Goal: Task Accomplishment & Management: Complete application form

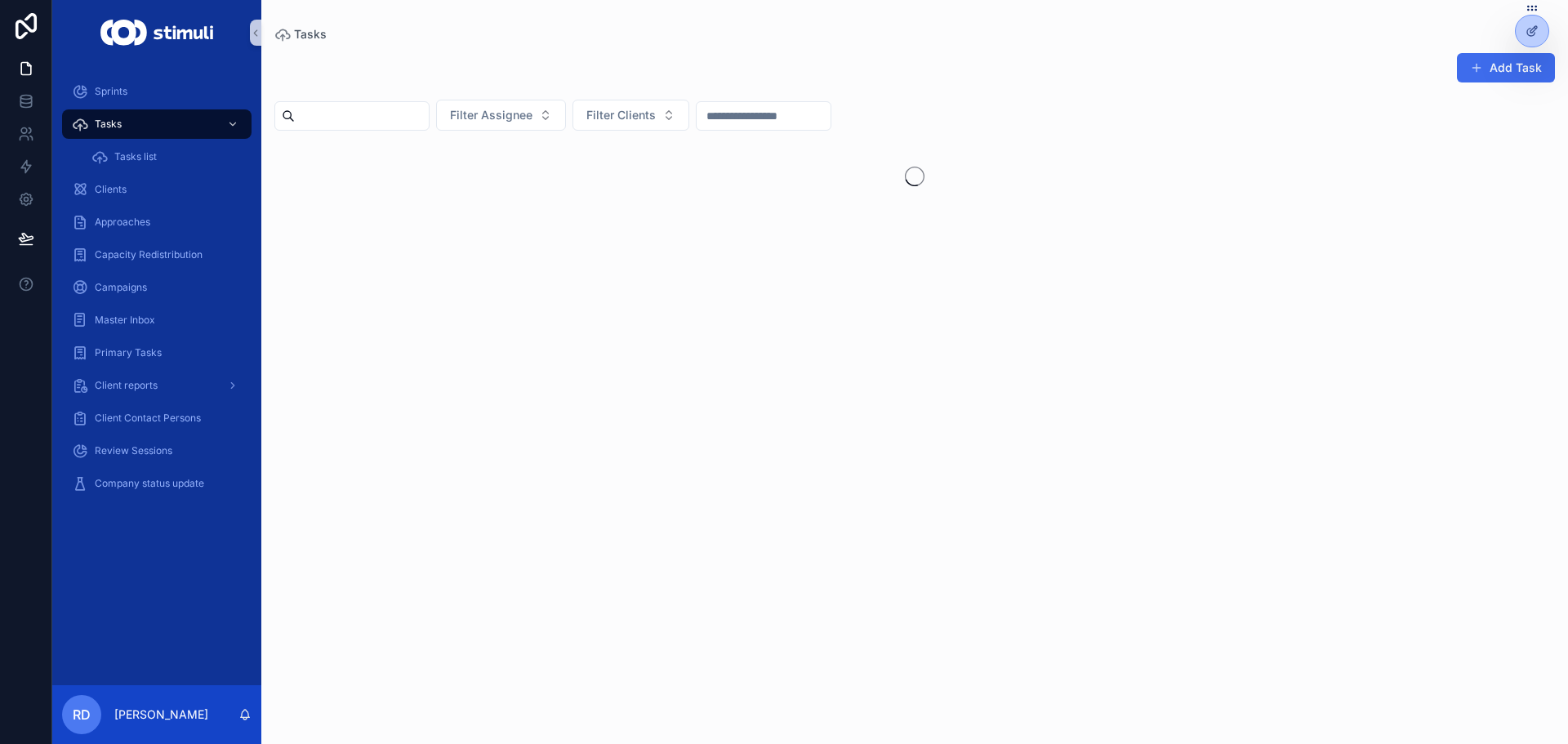
drag, startPoint x: 0, startPoint y: 0, endPoint x: 1502, endPoint y: 80, distance: 1504.1
click at [1502, 80] on button "Add Task" at bounding box center [1505, 67] width 98 height 29
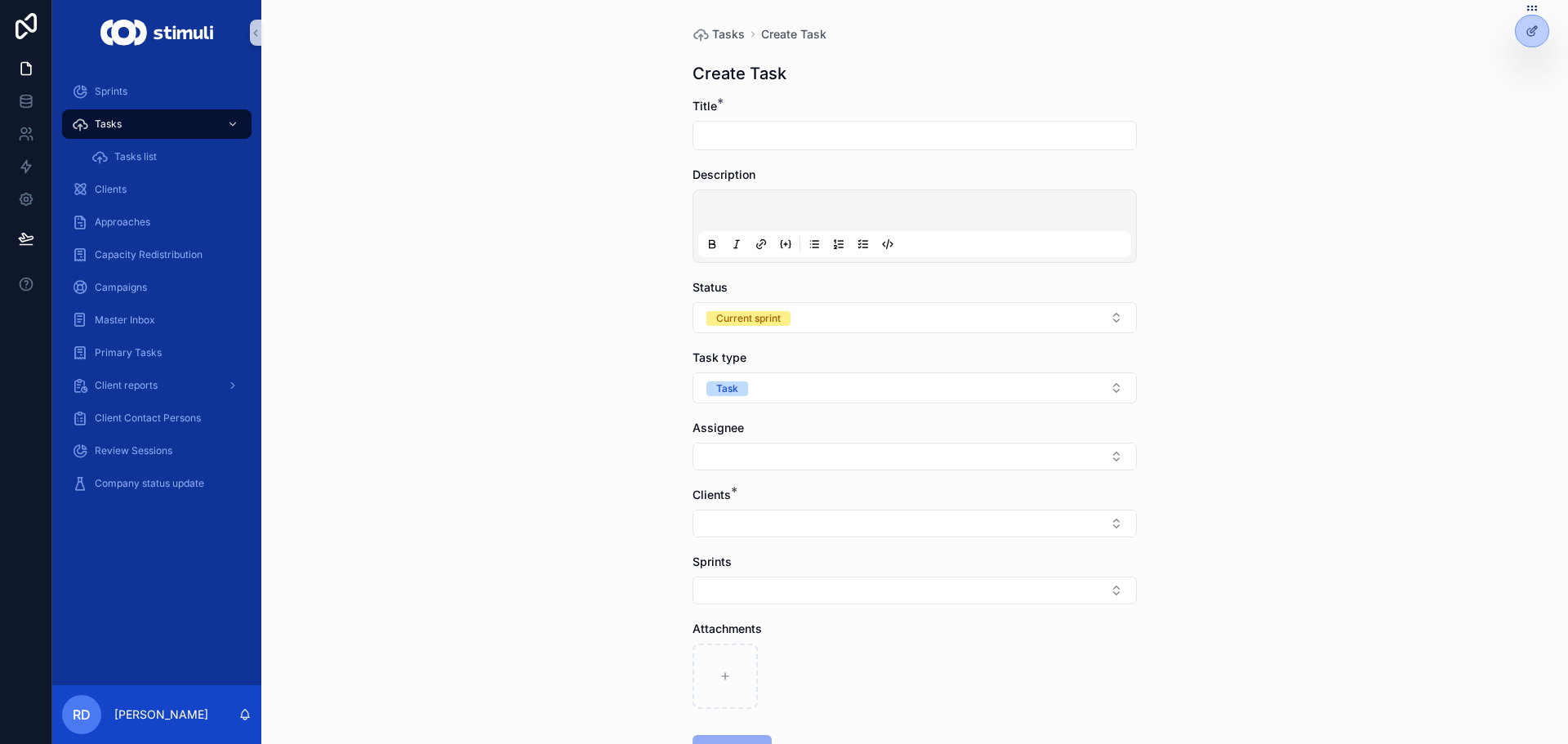
click at [715, 133] on input "scrollable content" at bounding box center [914, 135] width 442 height 23
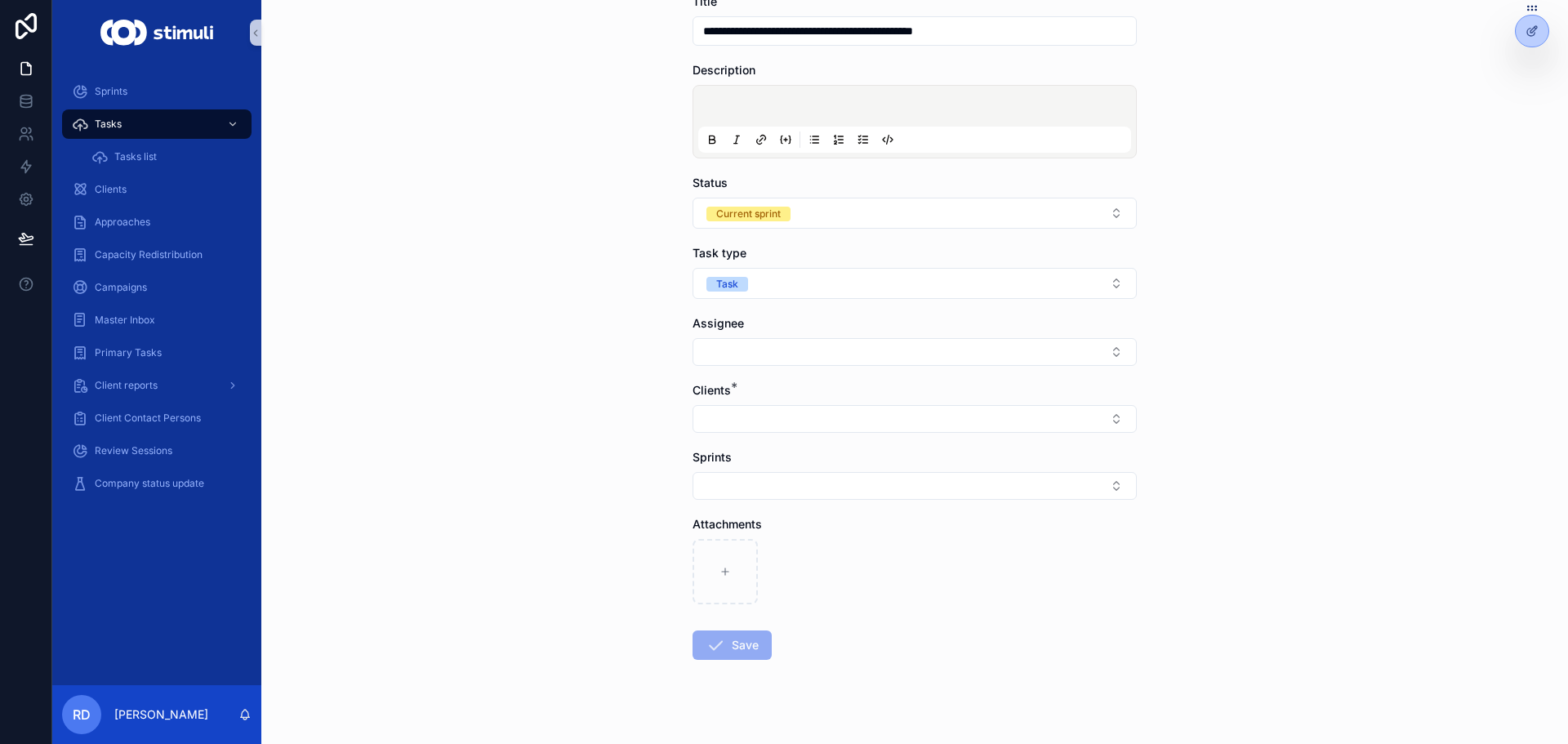
scroll to position [125, 0]
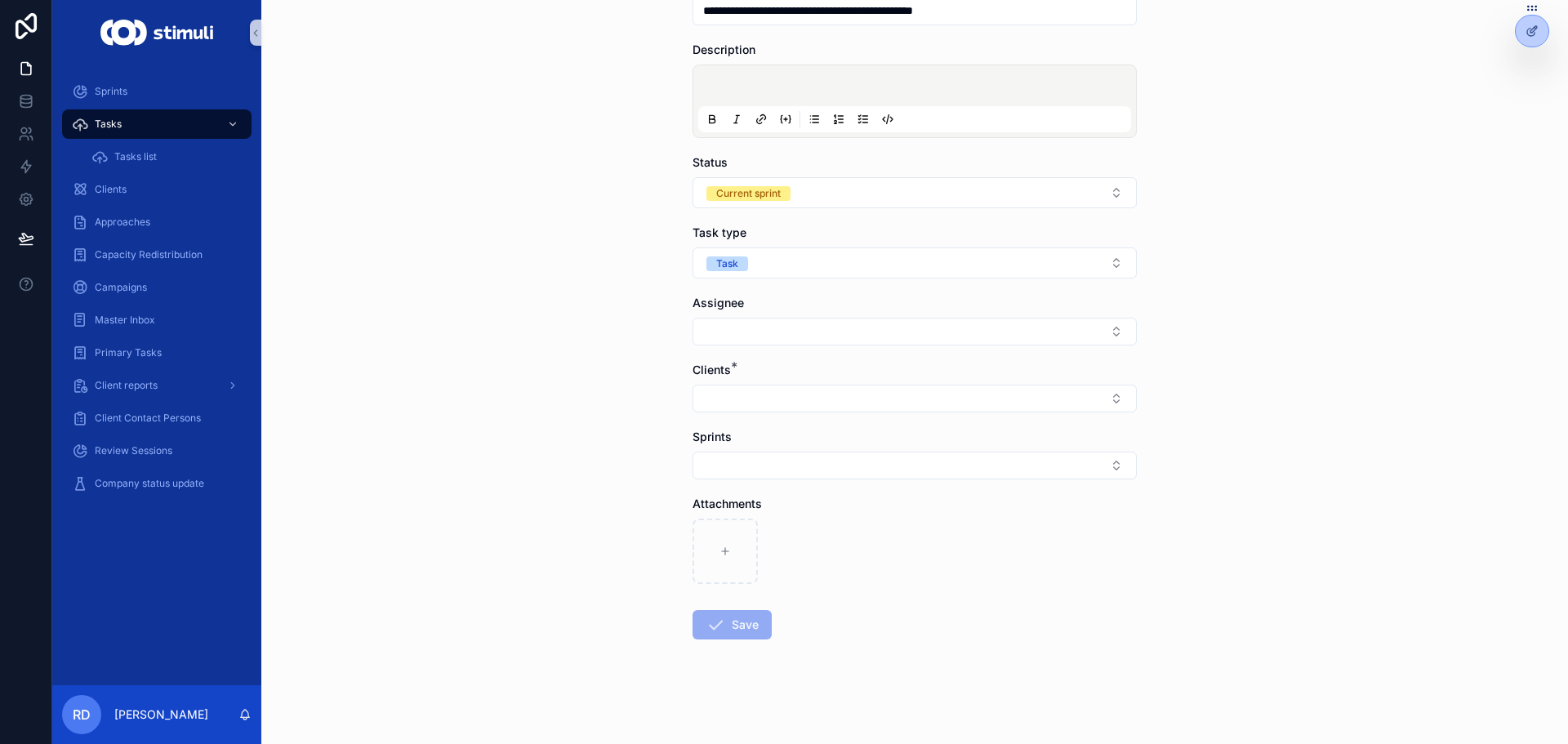
type input "**********"
click at [738, 310] on div "Assignee" at bounding box center [914, 302] width 444 height 16
click at [731, 331] on button "Select Button" at bounding box center [914, 330] width 444 height 27
click at [756, 425] on span "[PERSON_NAME]" at bounding box center [743, 421] width 94 height 16
click at [618, 405] on div "**********" at bounding box center [915, 247] width 1307 height 744
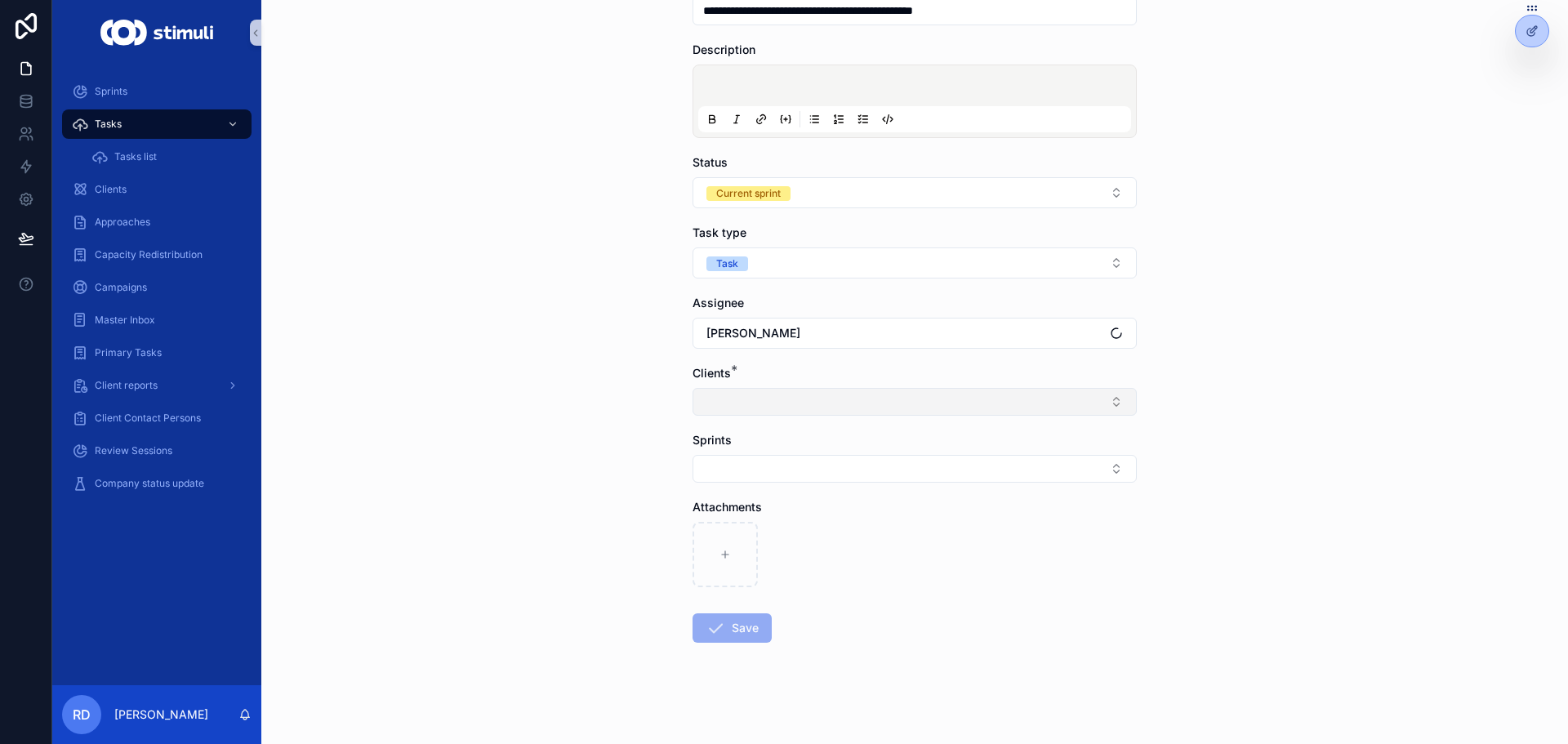
click at [747, 412] on button "Select Button" at bounding box center [914, 401] width 444 height 27
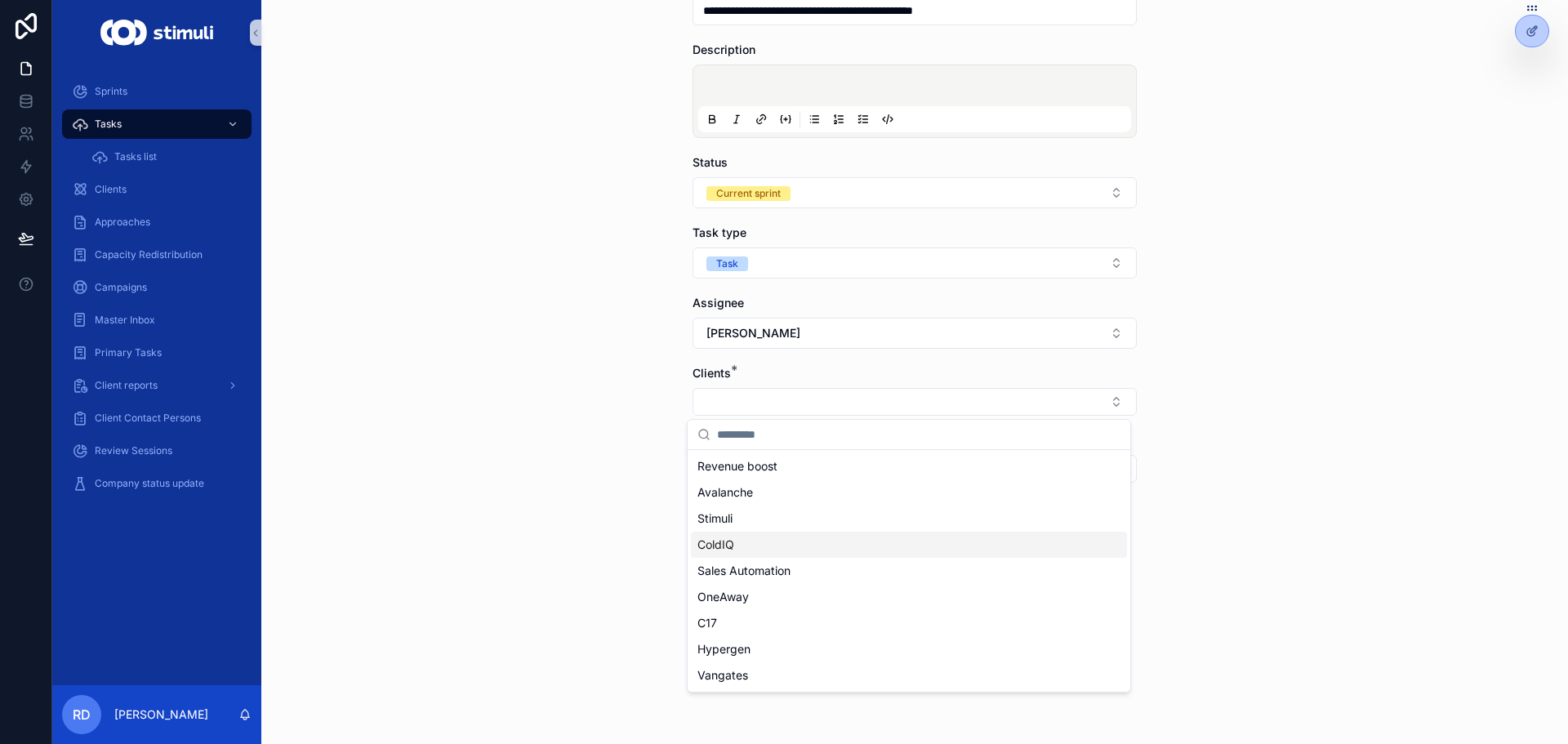
click at [738, 548] on div "ColdIQ" at bounding box center [908, 544] width 436 height 27
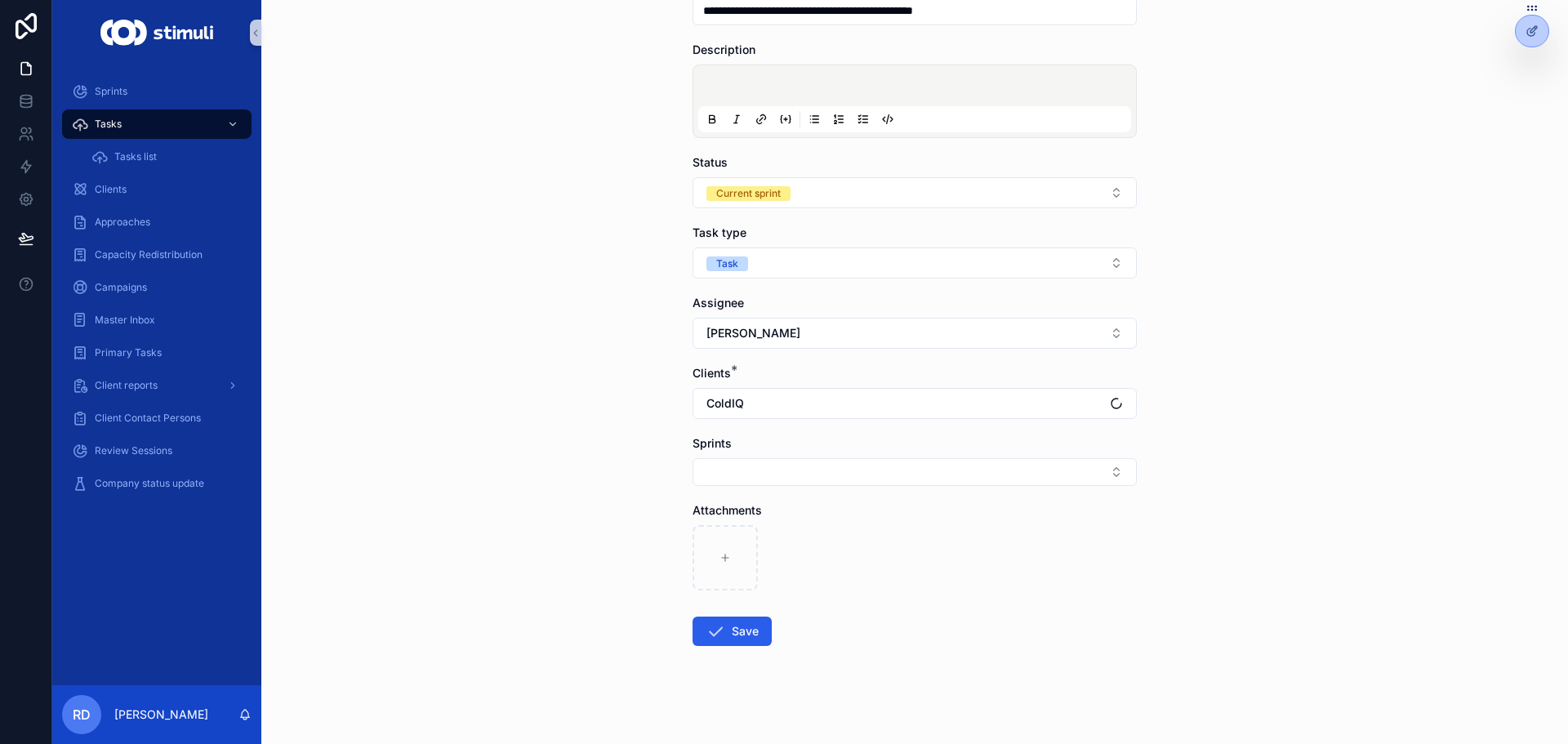
click at [624, 497] on div "**********" at bounding box center [915, 247] width 1307 height 744
click at [742, 622] on button "Save" at bounding box center [732, 630] width 80 height 29
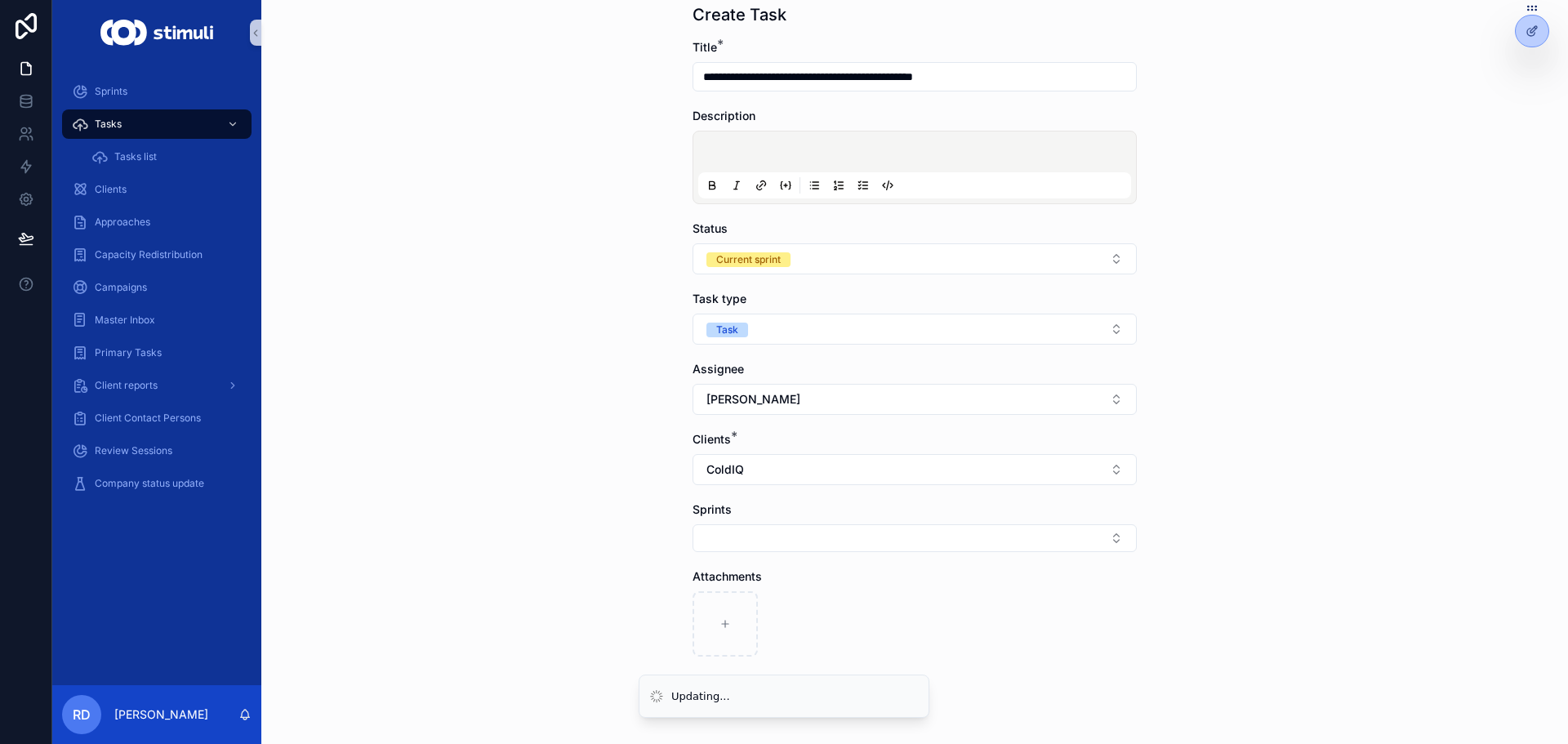
scroll to position [0, 0]
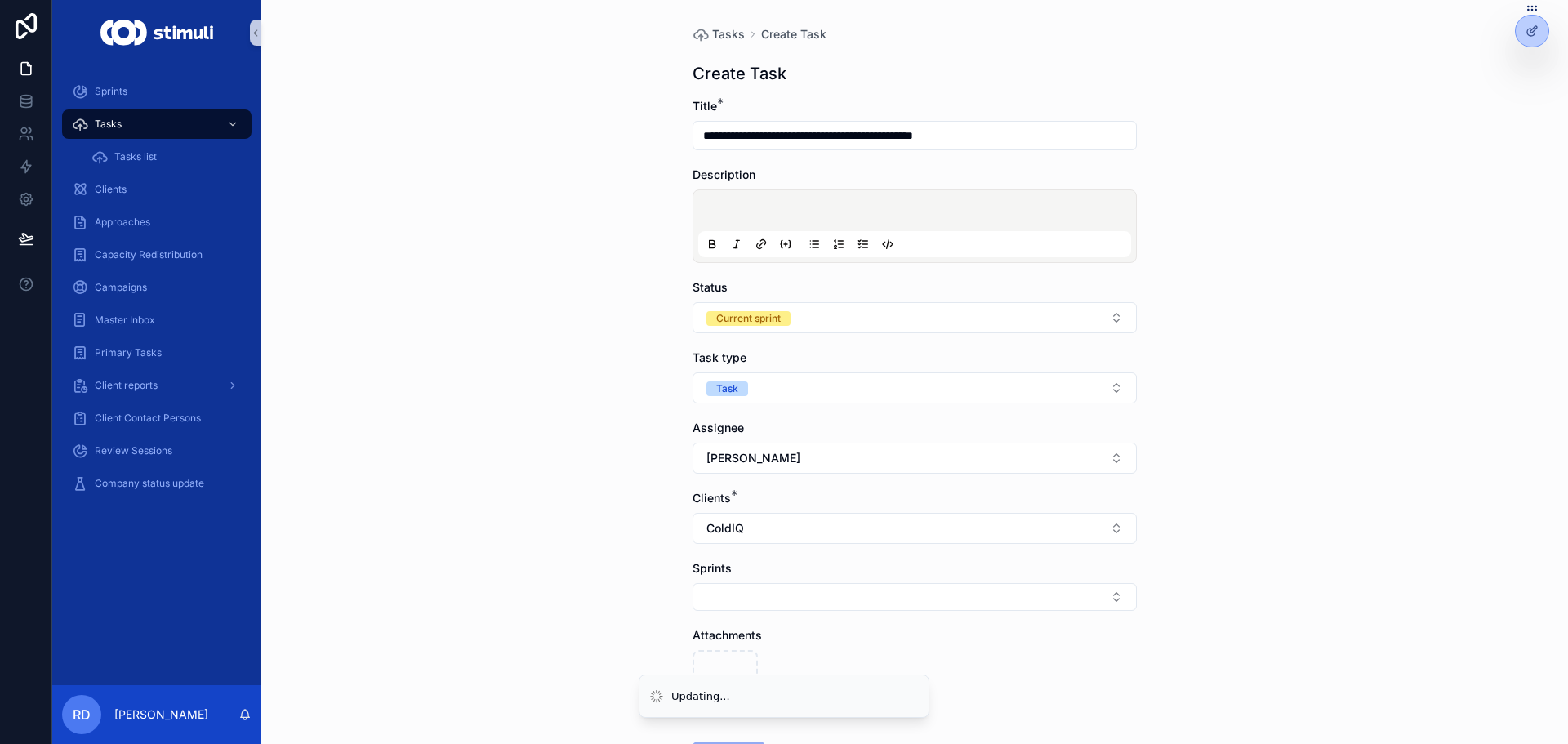
click at [356, 184] on div "**********" at bounding box center [915, 372] width 1307 height 744
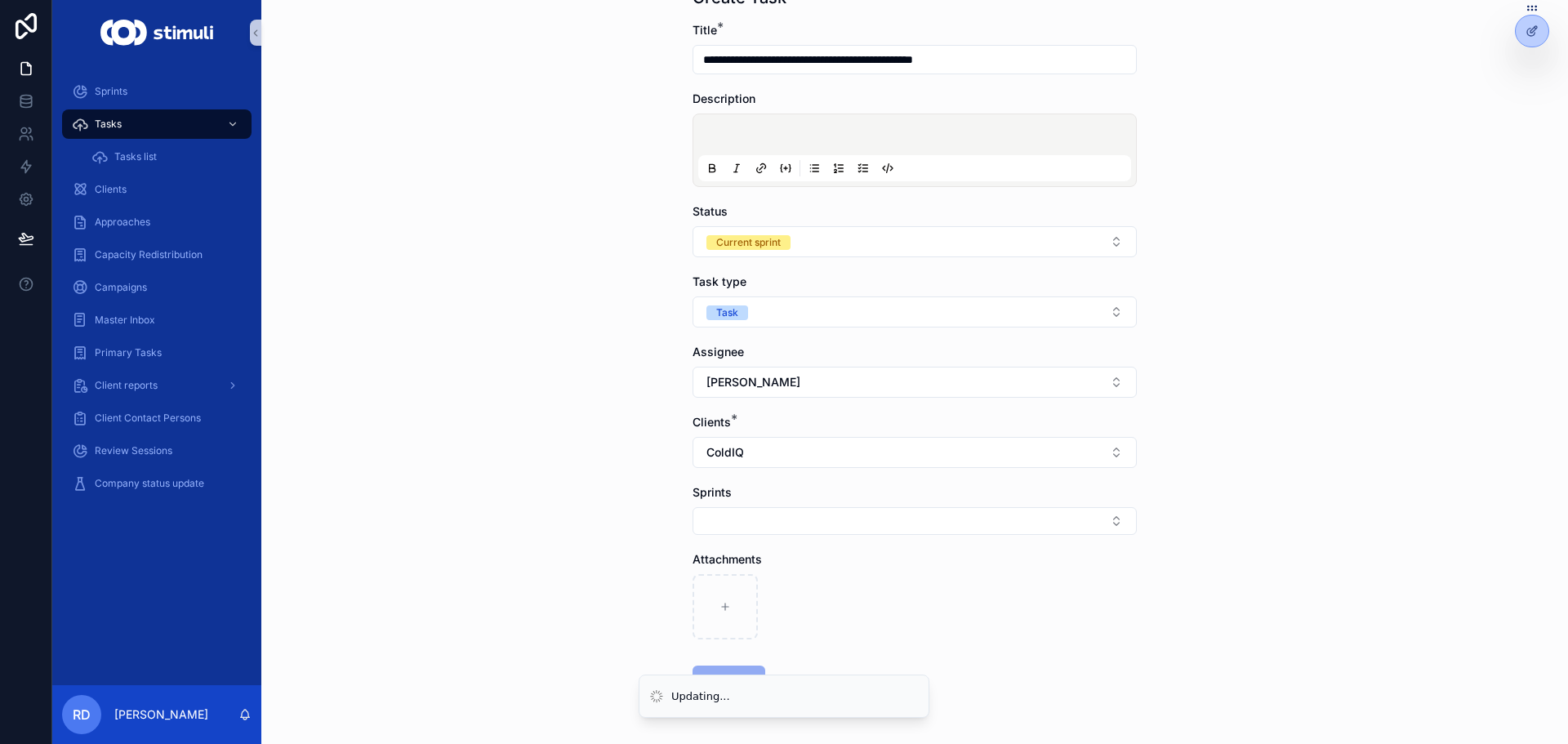
scroll to position [132, 0]
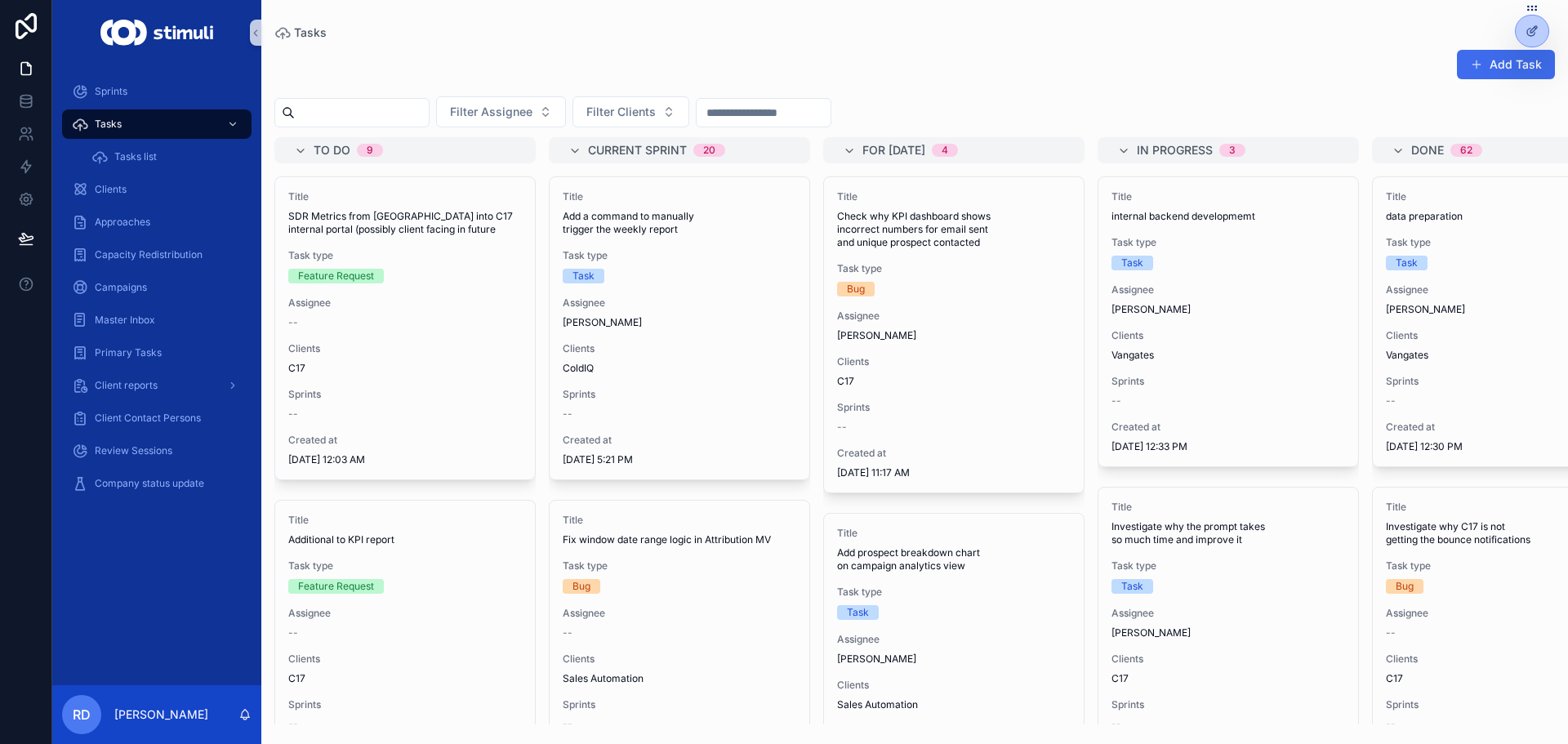
click at [1492, 66] on button "Add Task" at bounding box center [1505, 64] width 98 height 29
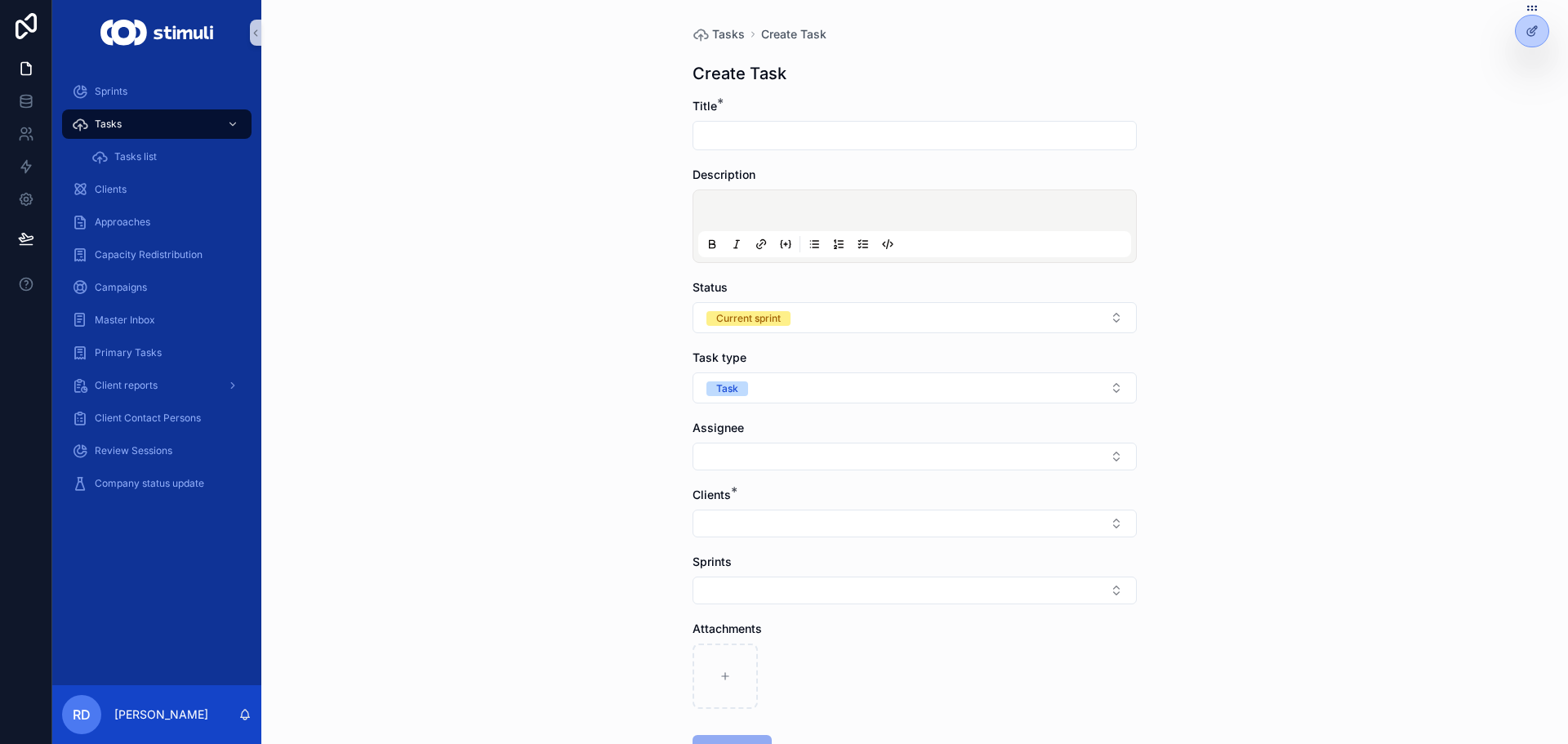
click at [756, 140] on input "scrollable content" at bounding box center [914, 135] width 442 height 23
click at [843, 135] on input "scrollable content" at bounding box center [914, 135] width 442 height 23
type input "**********"
click at [777, 209] on p "scrollable content" at bounding box center [918, 212] width 433 height 16
click at [745, 451] on button "Select Button" at bounding box center [914, 455] width 444 height 27
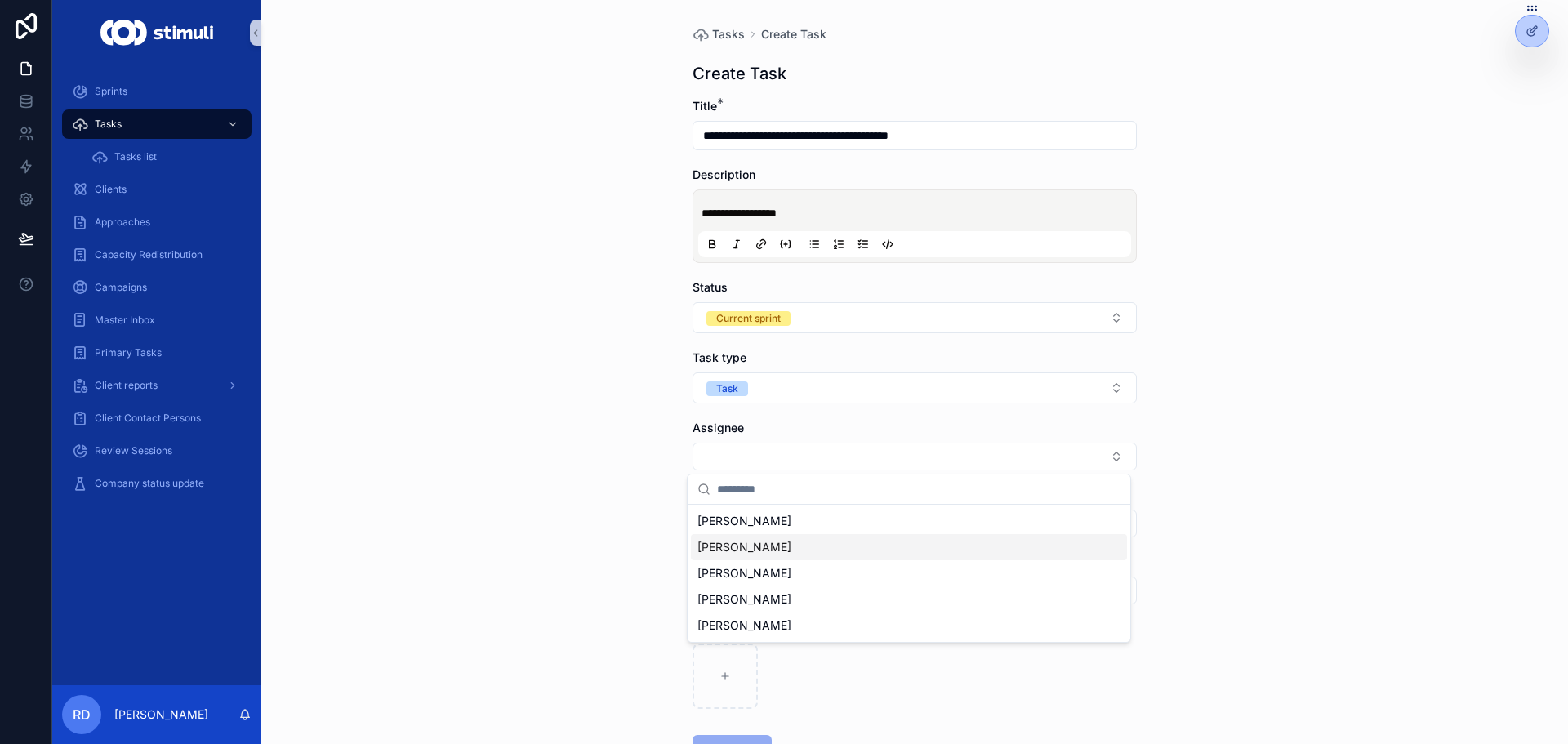
click at [735, 547] on span "[PERSON_NAME]" at bounding box center [743, 546] width 94 height 16
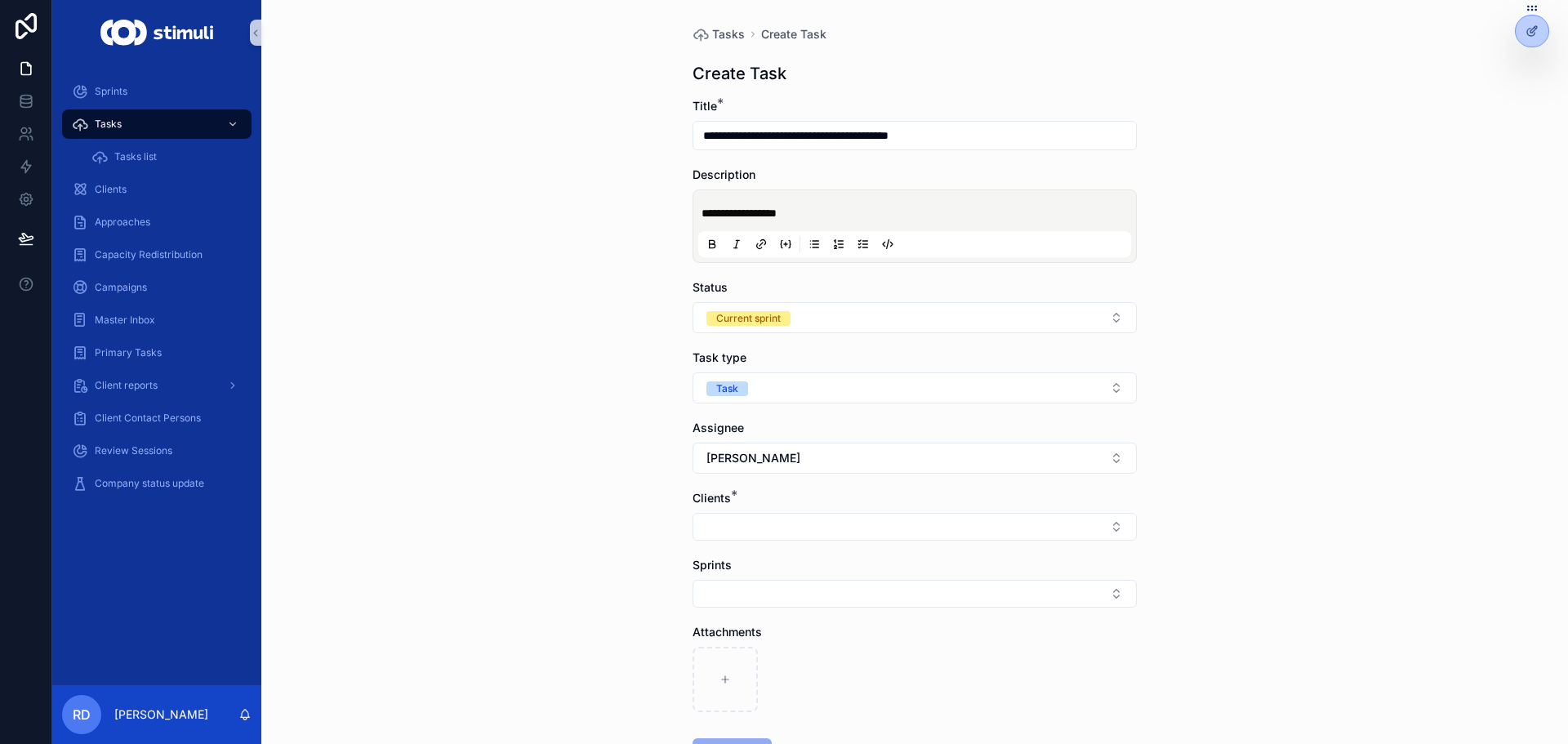
click at [509, 392] on div "**********" at bounding box center [915, 372] width 1307 height 744
click at [800, 526] on button "Select Button" at bounding box center [914, 525] width 444 height 27
click at [733, 354] on span "ColdIQ" at bounding box center [715, 361] width 37 height 16
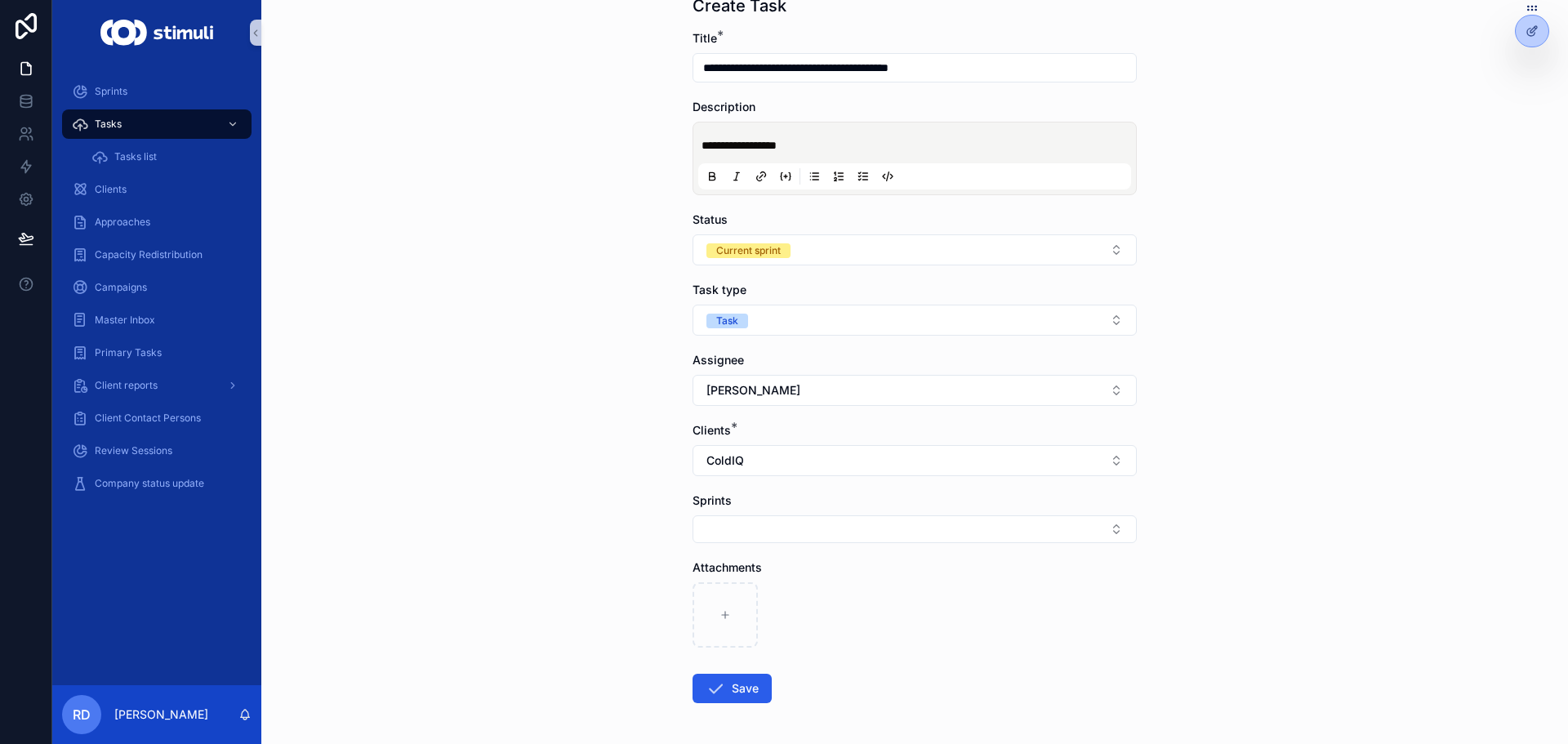
scroll to position [132, 0]
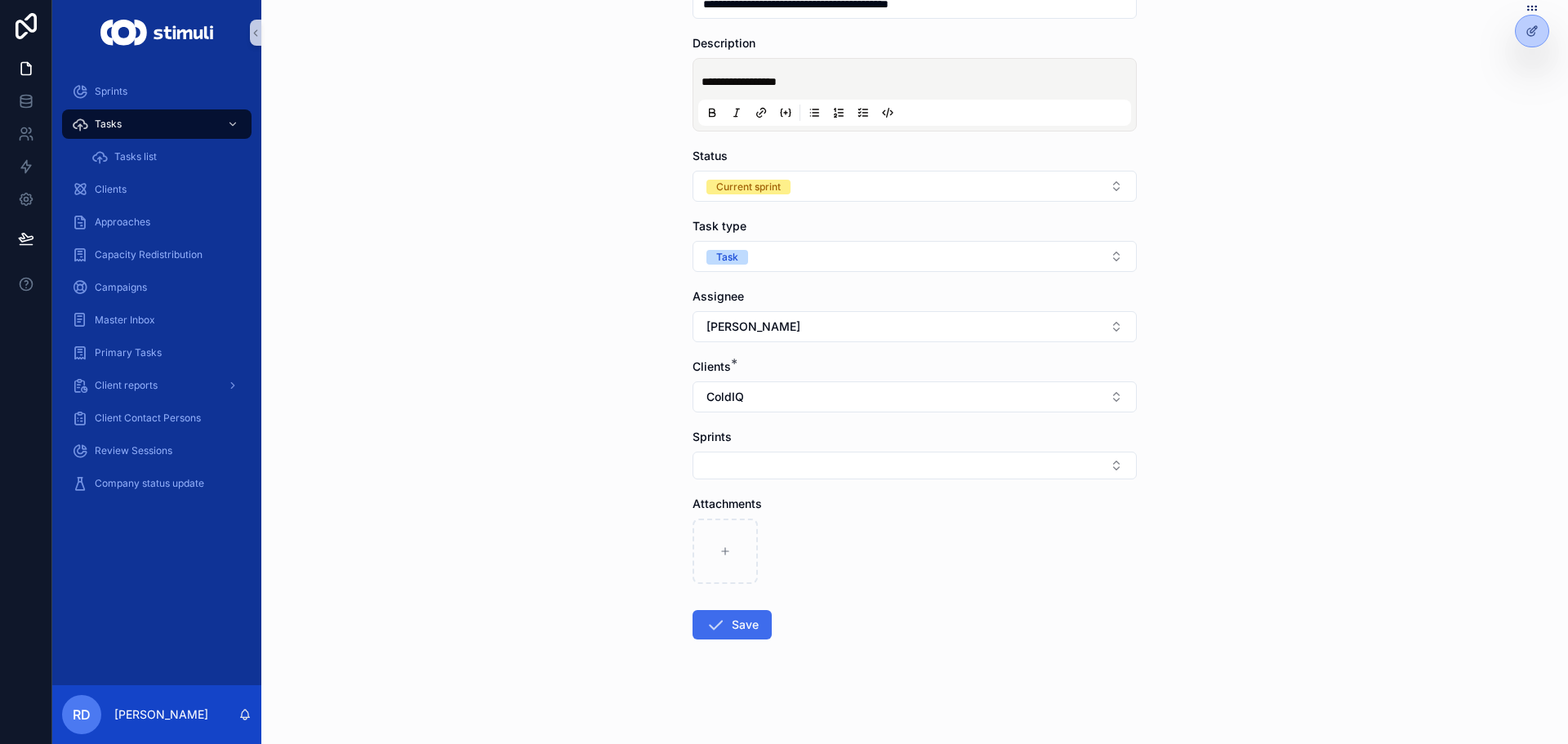
click at [738, 618] on button "Save" at bounding box center [732, 624] width 80 height 29
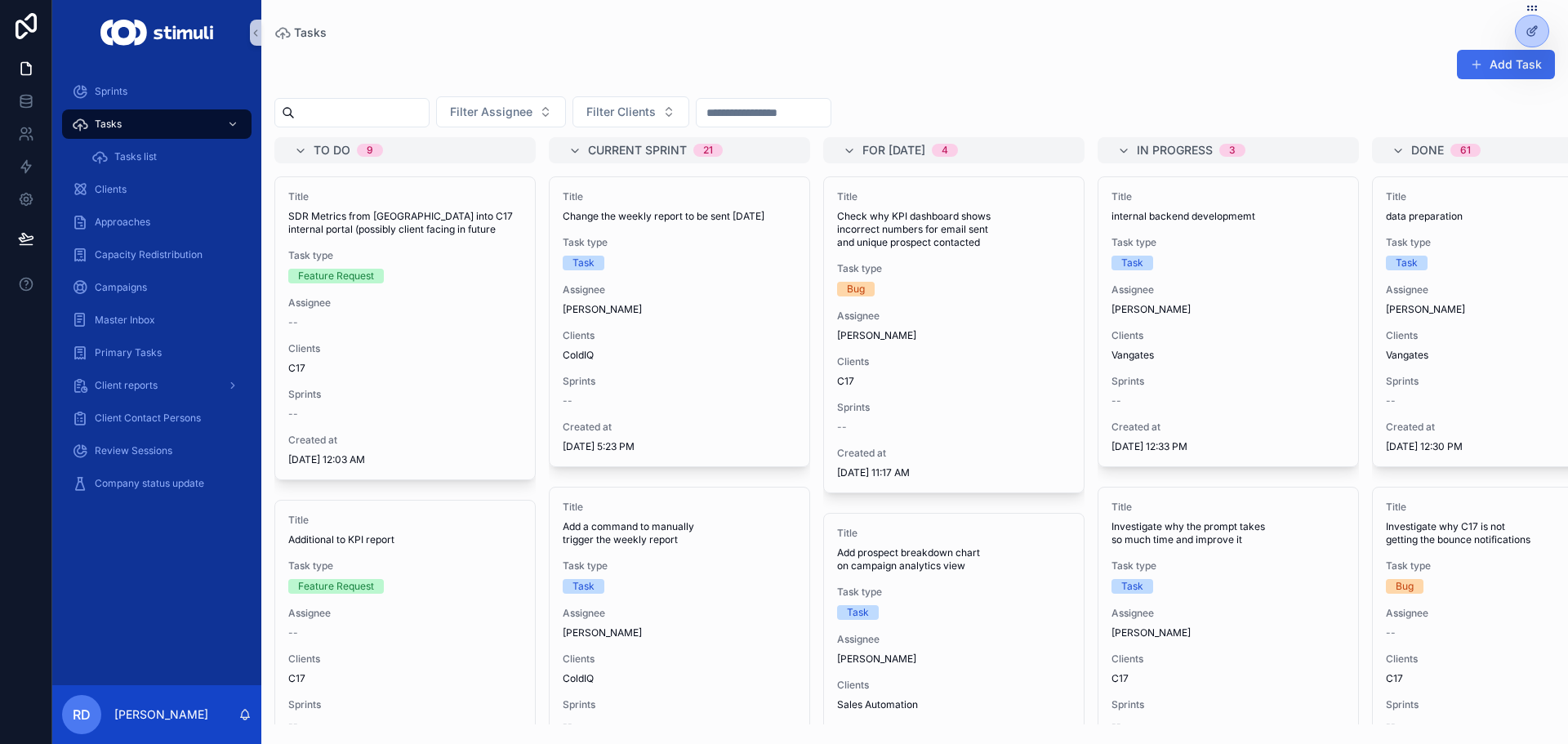
click at [1499, 61] on button "Add Task" at bounding box center [1505, 64] width 98 height 29
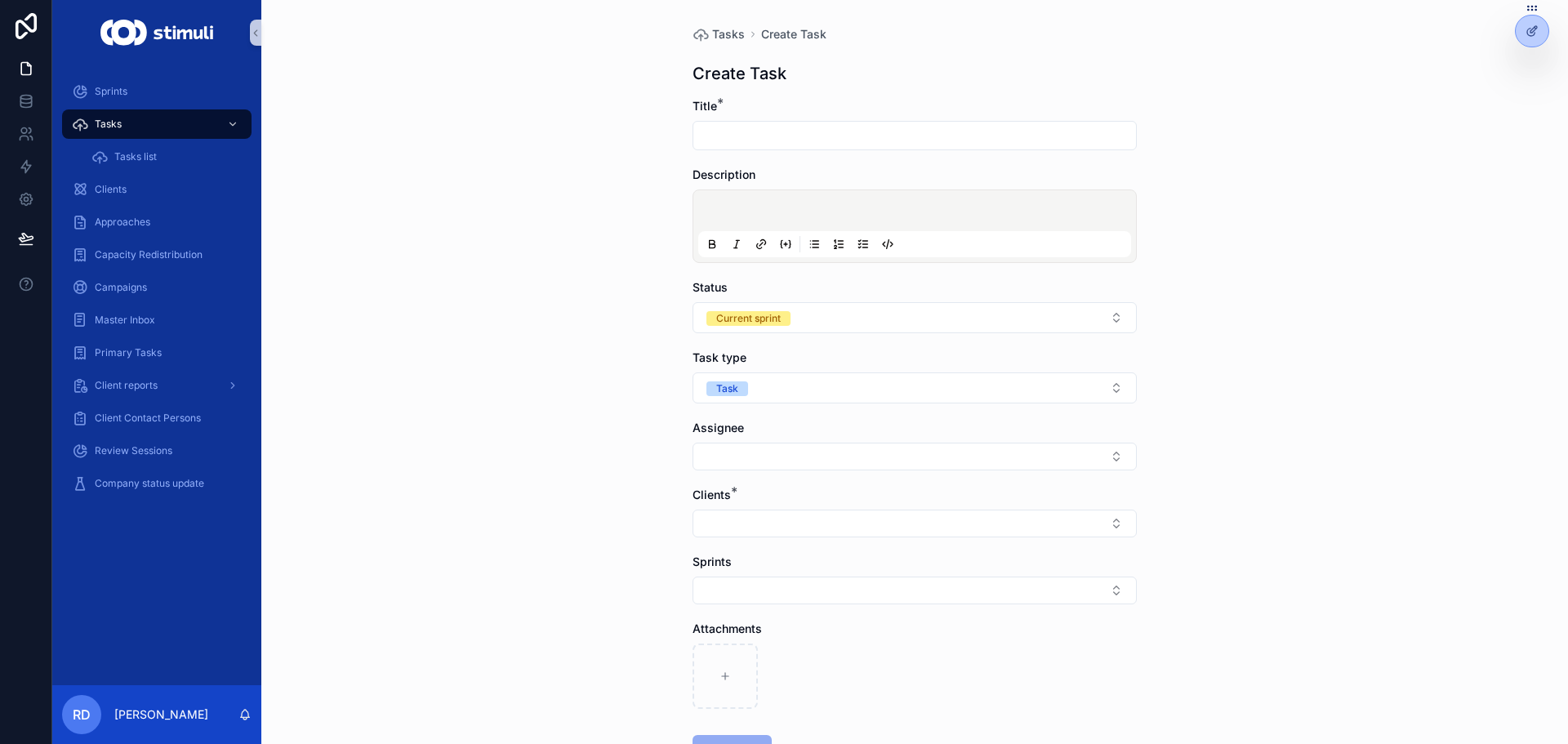
click at [829, 136] on input "scrollable content" at bounding box center [914, 135] width 442 height 23
type input "**********"
click at [756, 438] on div "Assignee" at bounding box center [914, 444] width 444 height 50
click at [757, 455] on button "Select Button" at bounding box center [914, 455] width 444 height 27
click at [768, 548] on span "[PERSON_NAME]" at bounding box center [743, 546] width 94 height 16
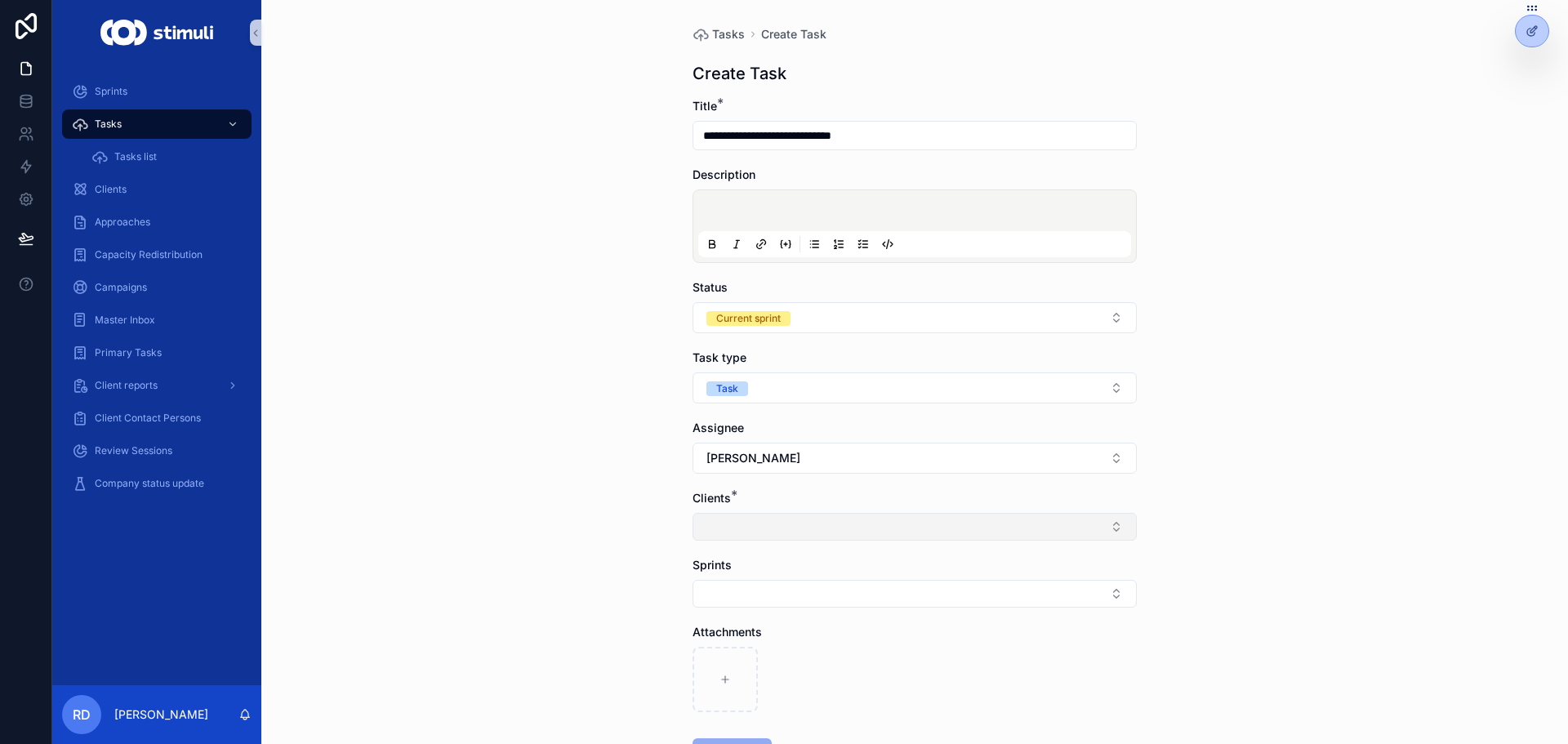
click at [748, 513] on button "Select Button" at bounding box center [914, 525] width 444 height 27
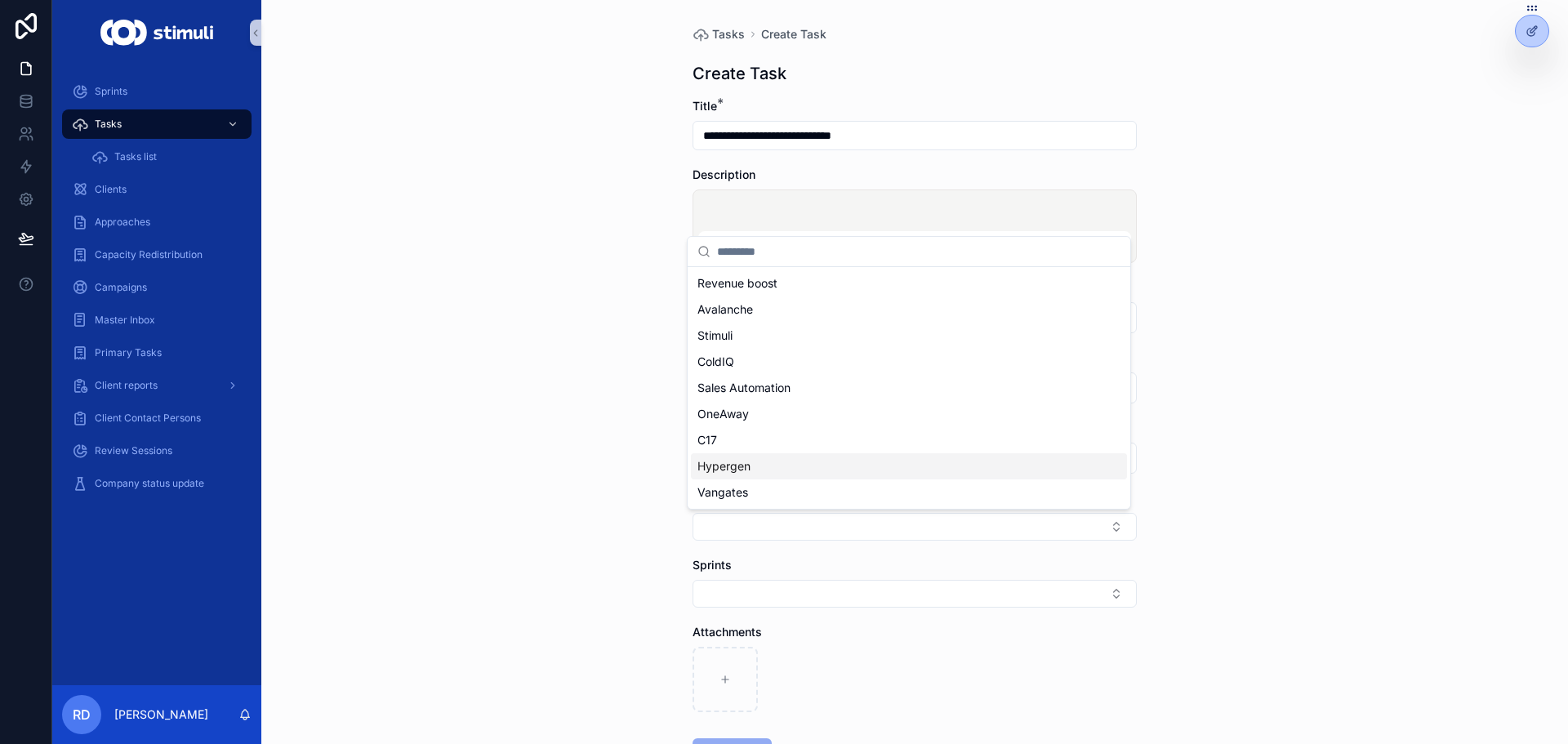
click at [755, 457] on div "Hypergen" at bounding box center [908, 467] width 436 height 27
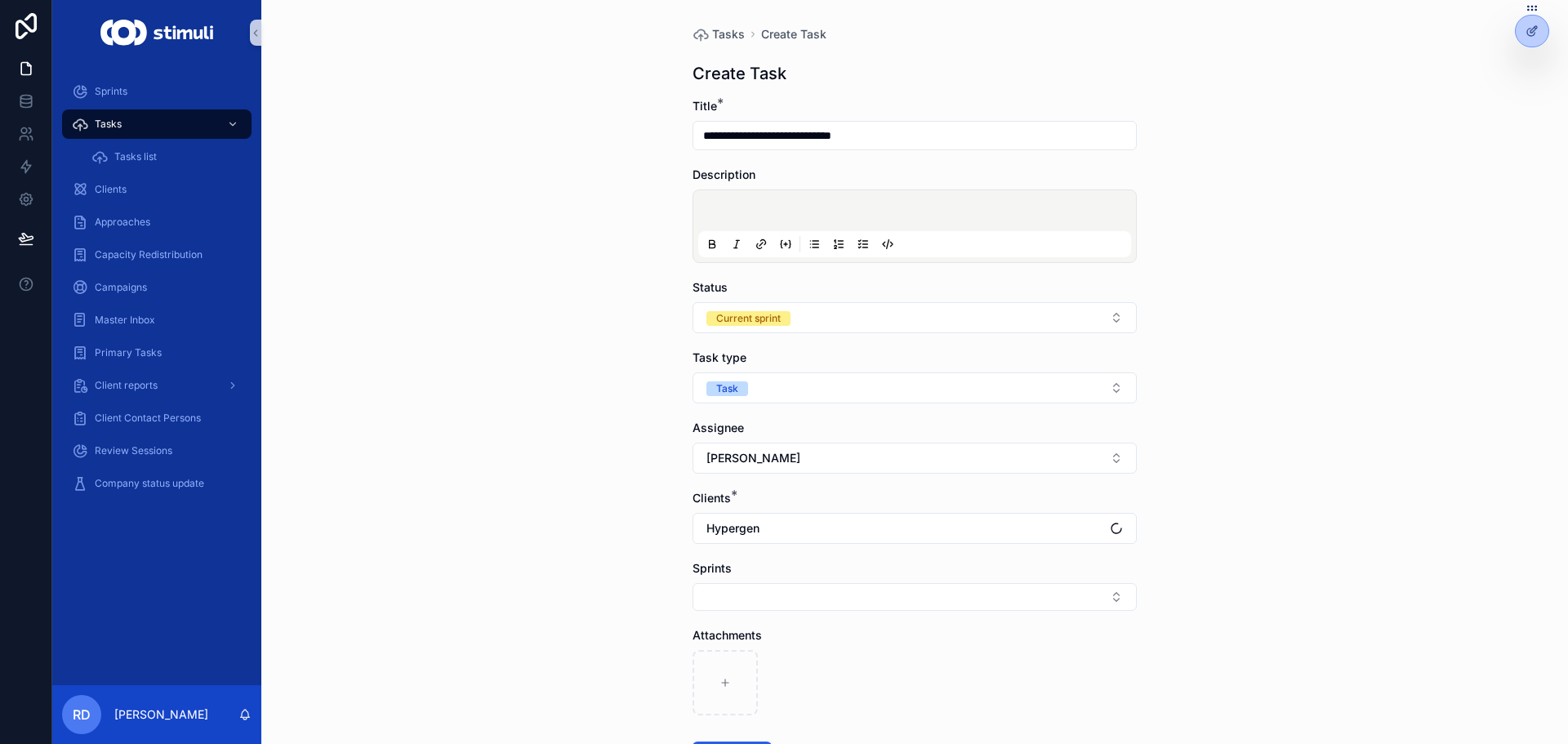
scroll to position [132, 0]
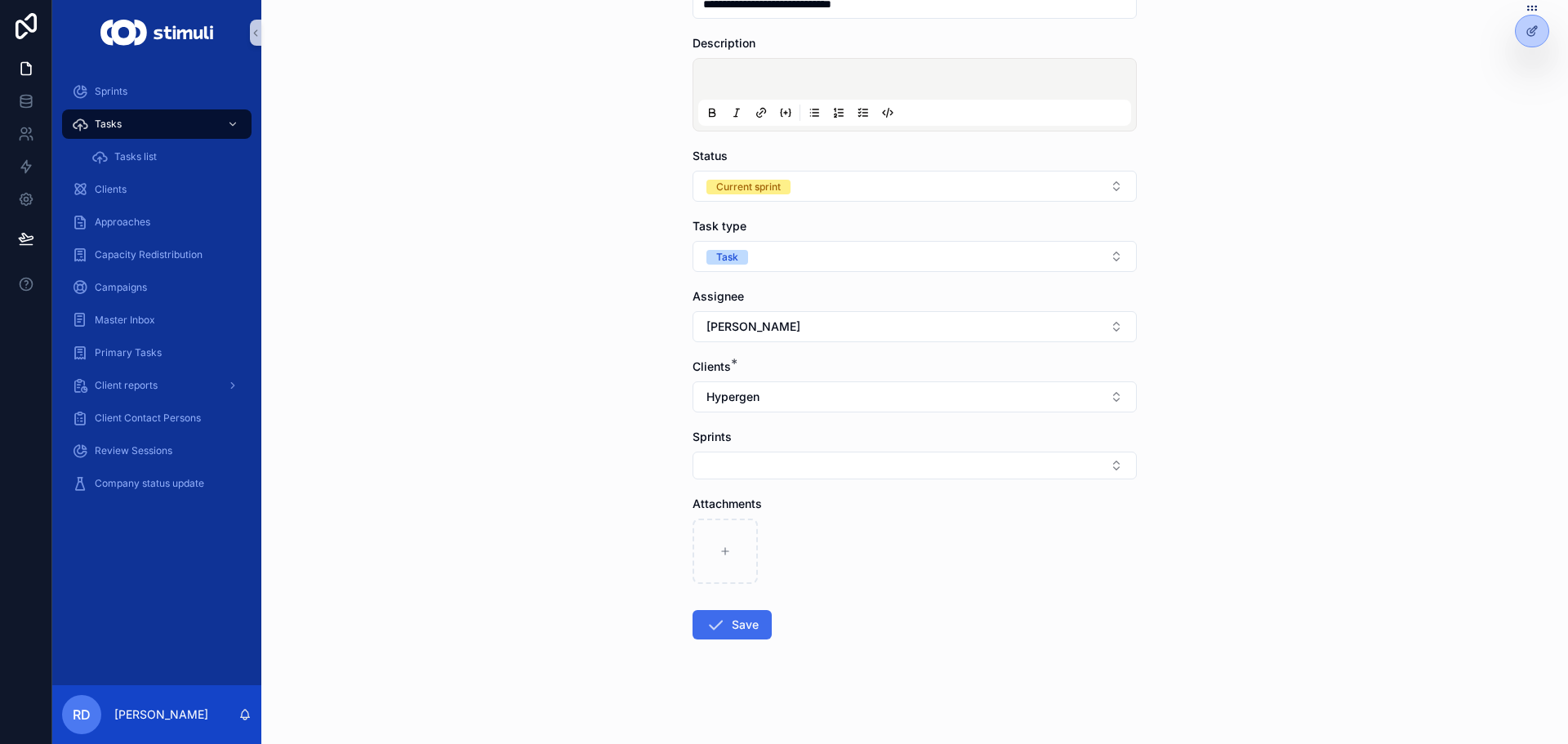
click at [750, 613] on button "Save" at bounding box center [732, 624] width 80 height 29
